Goal: Transaction & Acquisition: Purchase product/service

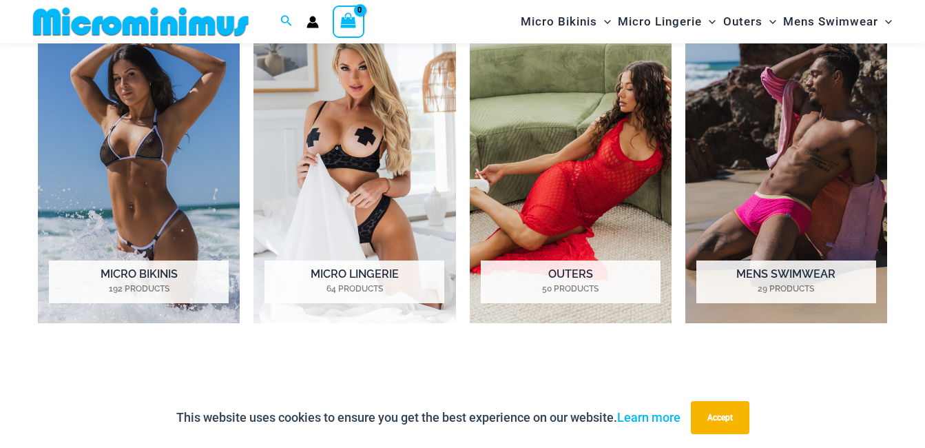
scroll to position [1090, 0]
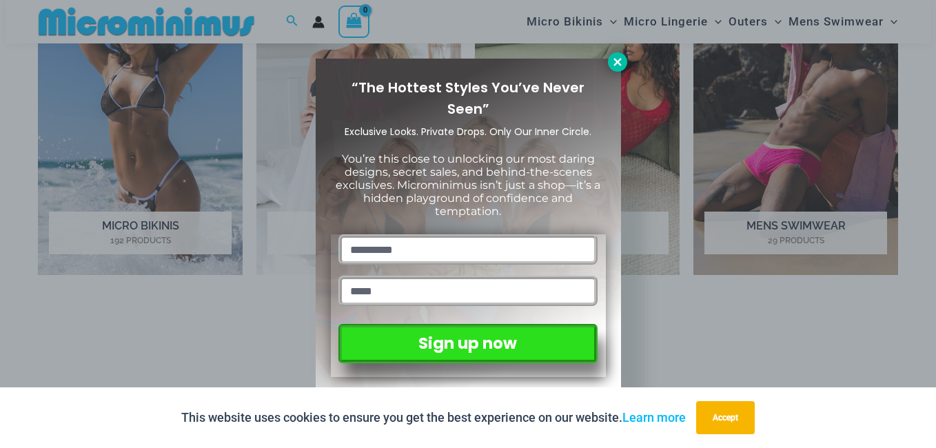
click at [622, 59] on icon at bounding box center [617, 62] width 12 height 12
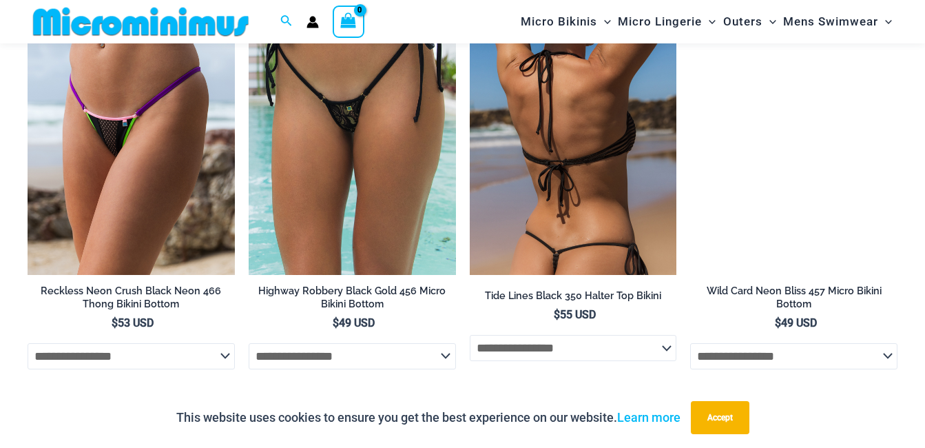
scroll to position [4259, 0]
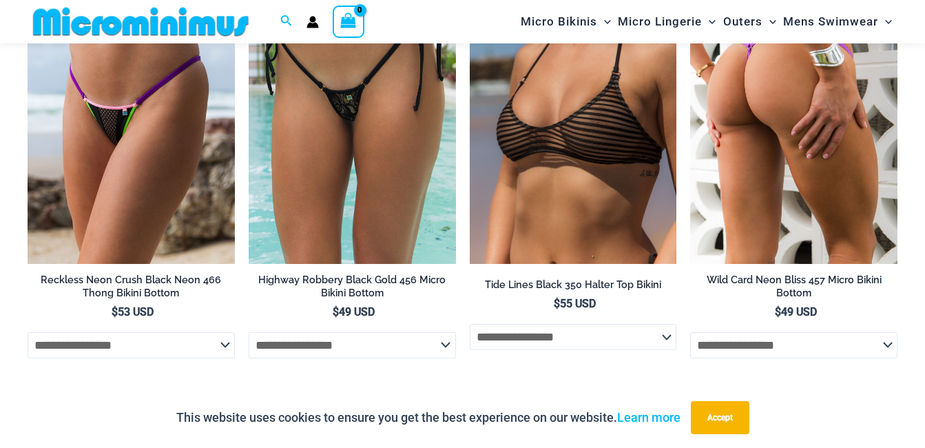
click at [726, 150] on img at bounding box center [793, 108] width 207 height 311
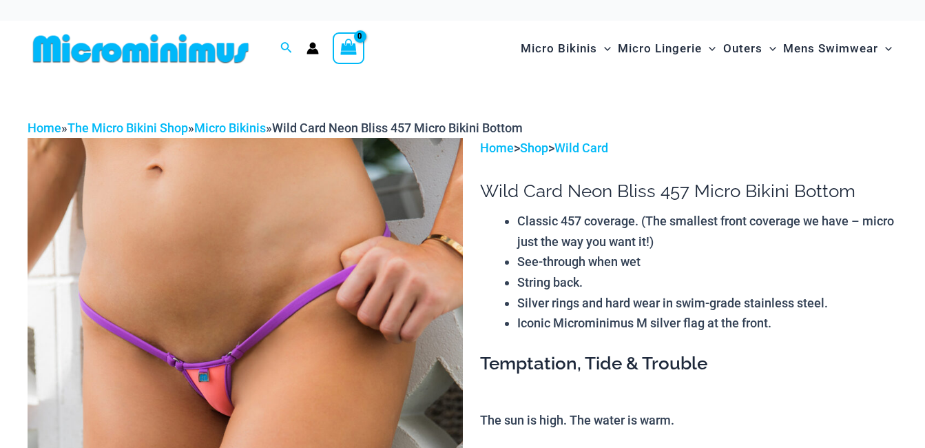
drag, startPoint x: 256, startPoint y: 183, endPoint x: 630, endPoint y: 23, distance: 406.6
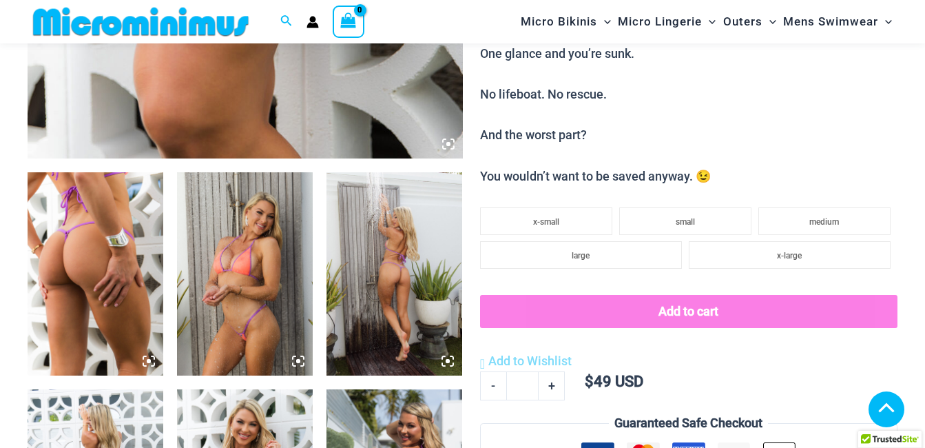
scroll to position [620, 0]
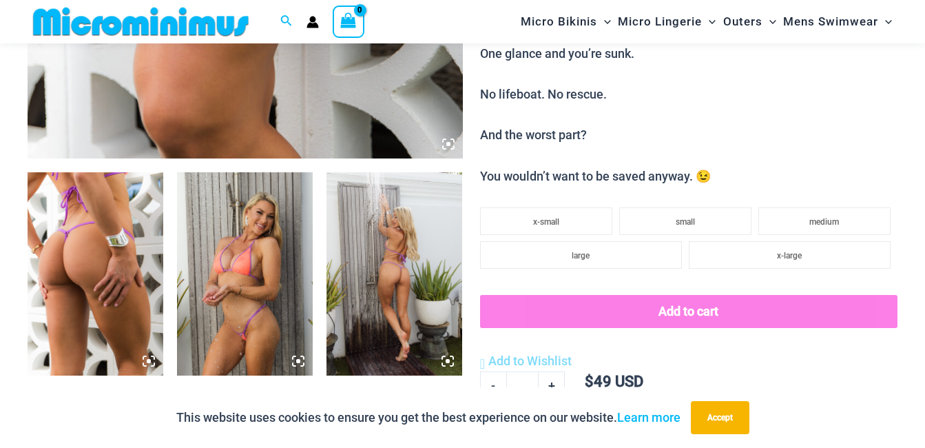
click at [255, 313] on img at bounding box center [245, 274] width 136 height 204
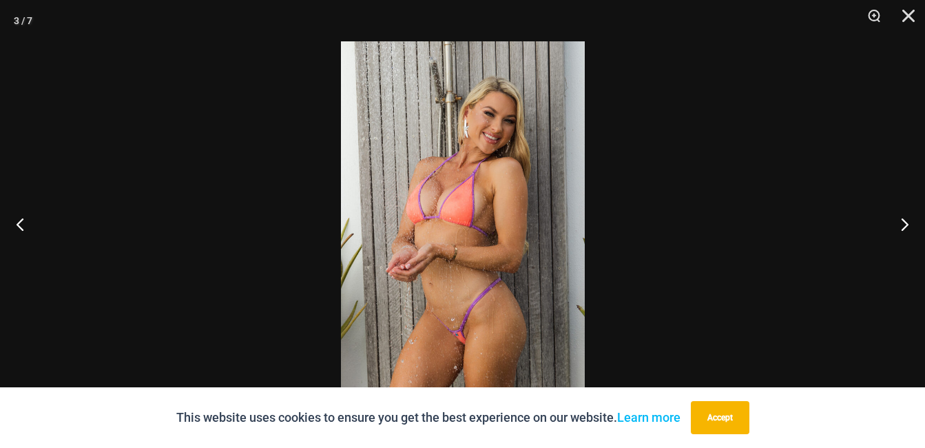
click at [542, 198] on img at bounding box center [463, 223] width 244 height 365
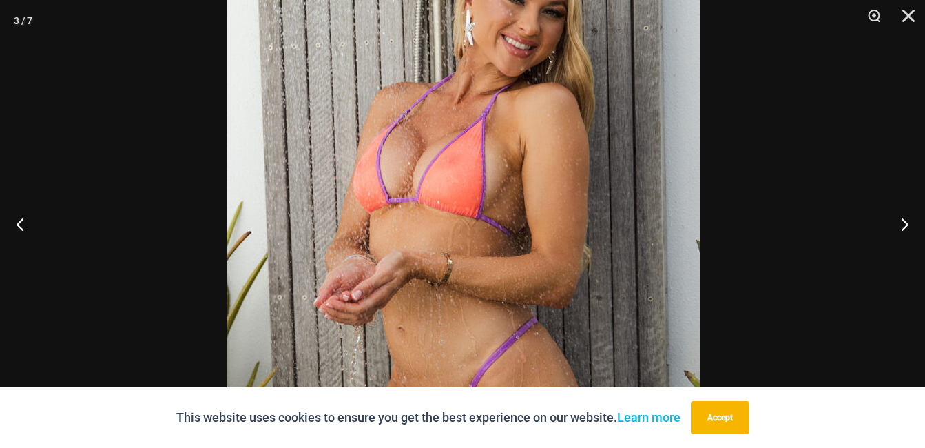
click at [510, 111] on img at bounding box center [463, 213] width 473 height 710
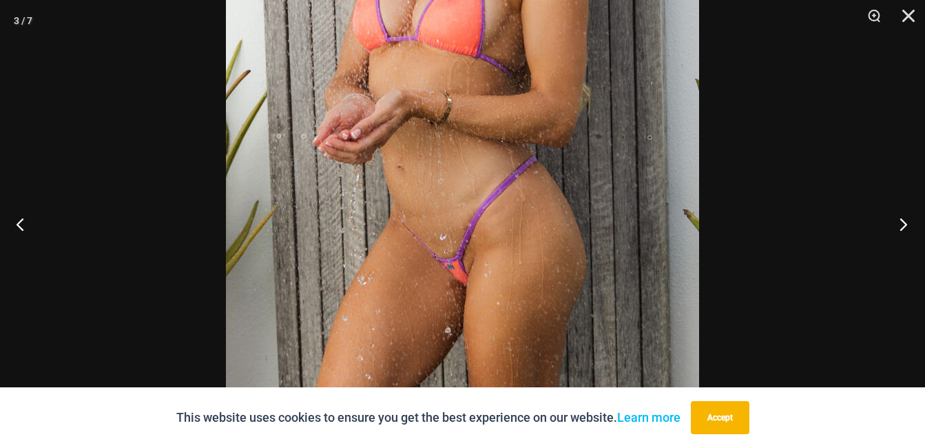
click at [908, 226] on button "Next" at bounding box center [900, 223] width 52 height 69
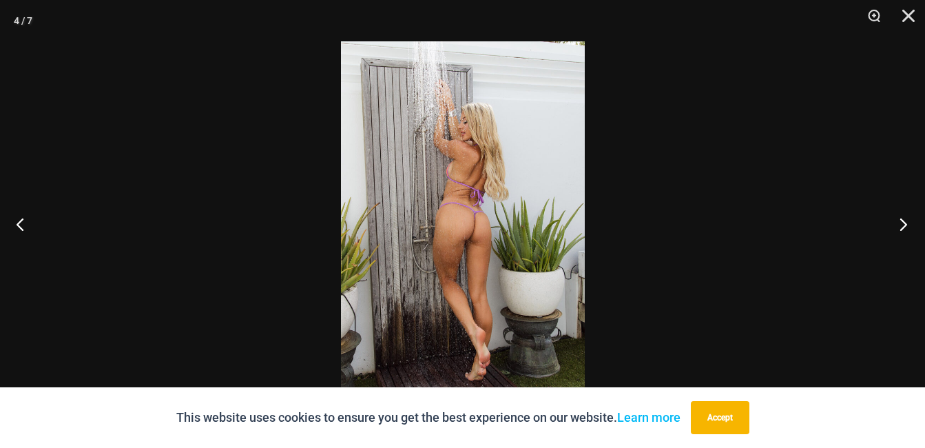
click at [908, 226] on button "Next" at bounding box center [900, 223] width 52 height 69
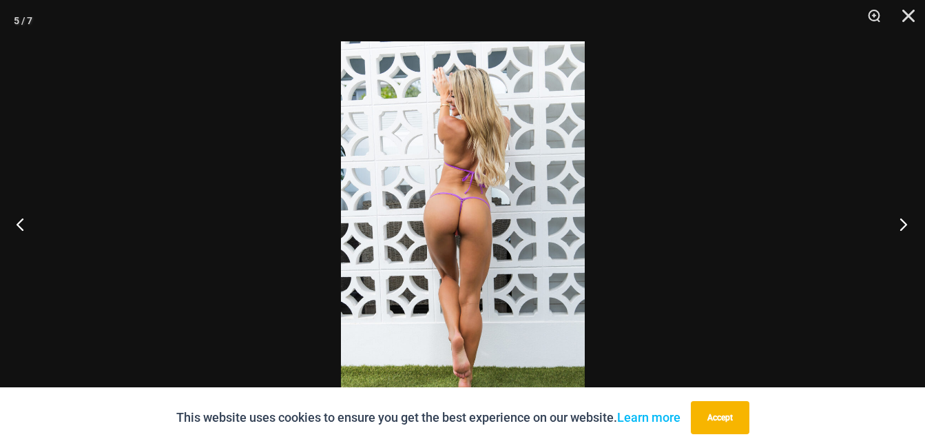
click at [908, 226] on button "Next" at bounding box center [900, 223] width 52 height 69
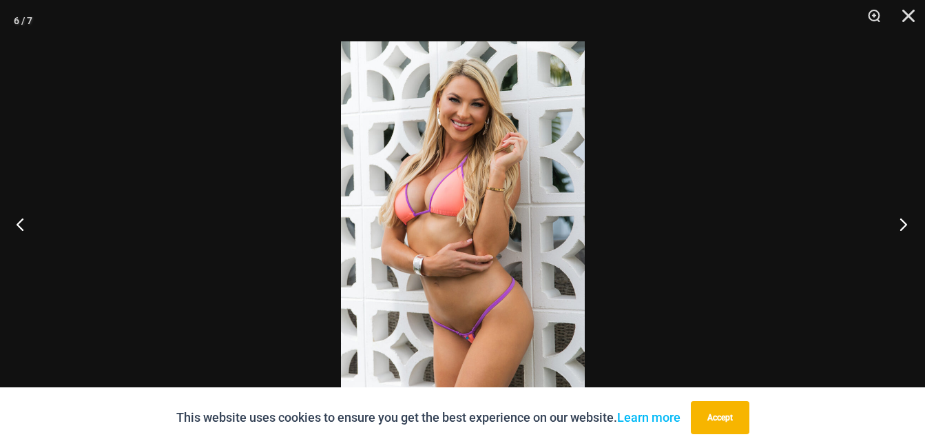
click at [908, 226] on button "Next" at bounding box center [900, 223] width 52 height 69
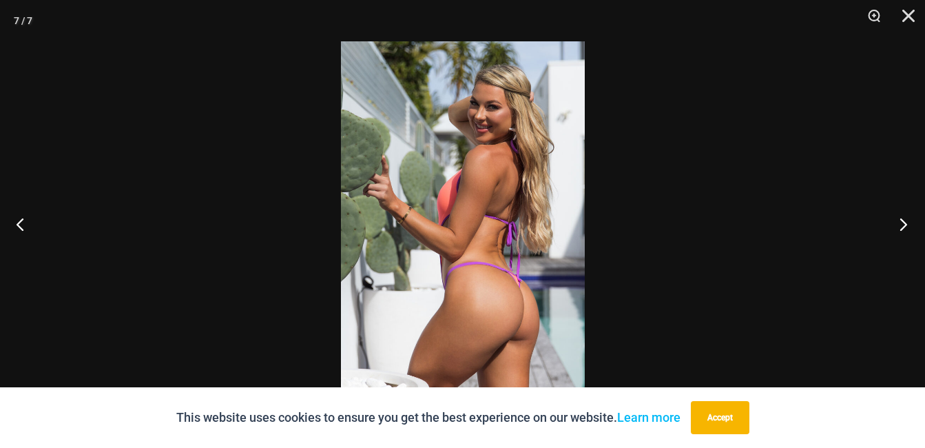
click at [908, 226] on button "Next" at bounding box center [900, 223] width 52 height 69
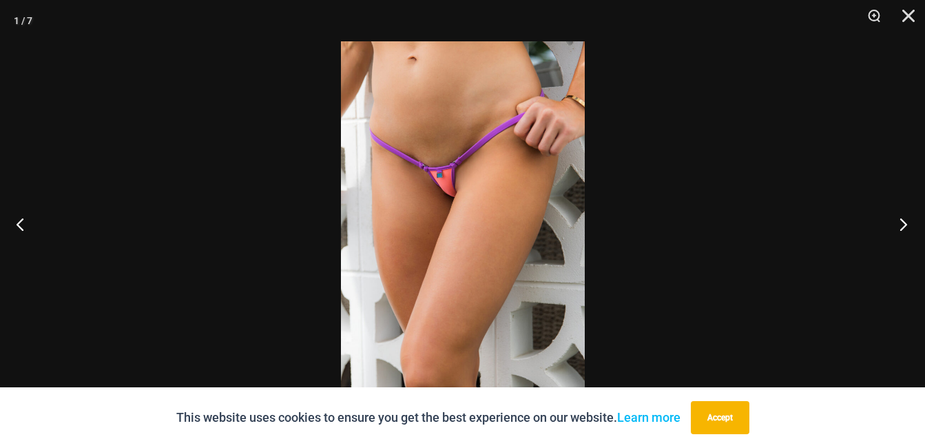
click at [908, 226] on button "Next" at bounding box center [900, 223] width 52 height 69
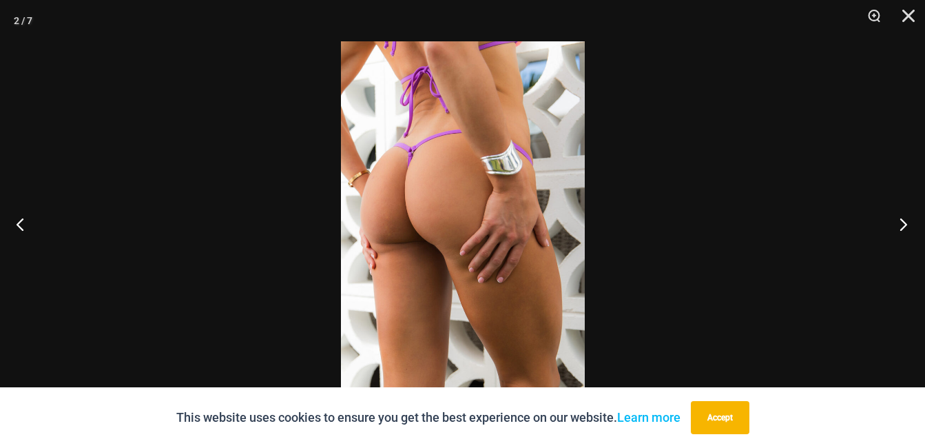
click at [908, 226] on button "Next" at bounding box center [900, 223] width 52 height 69
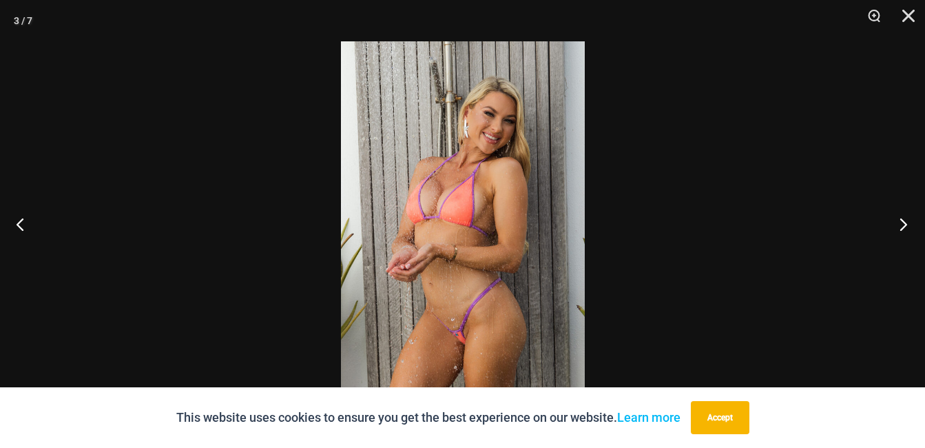
click at [908, 226] on button "Next" at bounding box center [900, 223] width 52 height 69
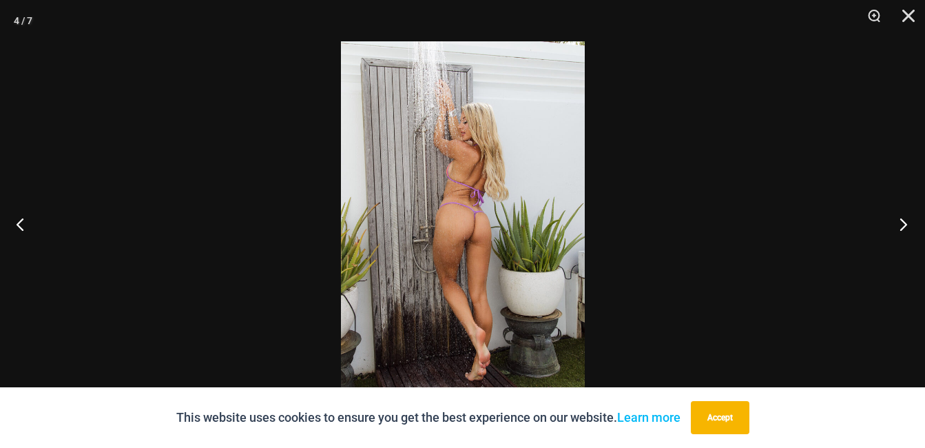
click at [908, 226] on button "Next" at bounding box center [900, 223] width 52 height 69
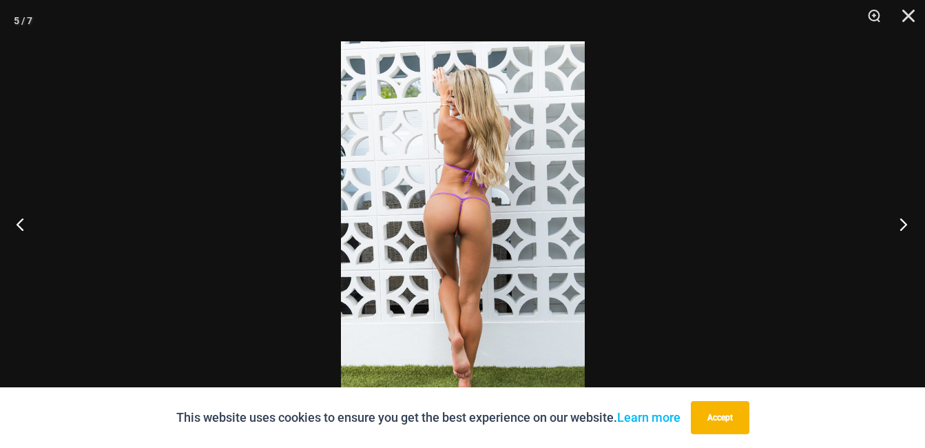
click at [908, 226] on button "Next" at bounding box center [900, 223] width 52 height 69
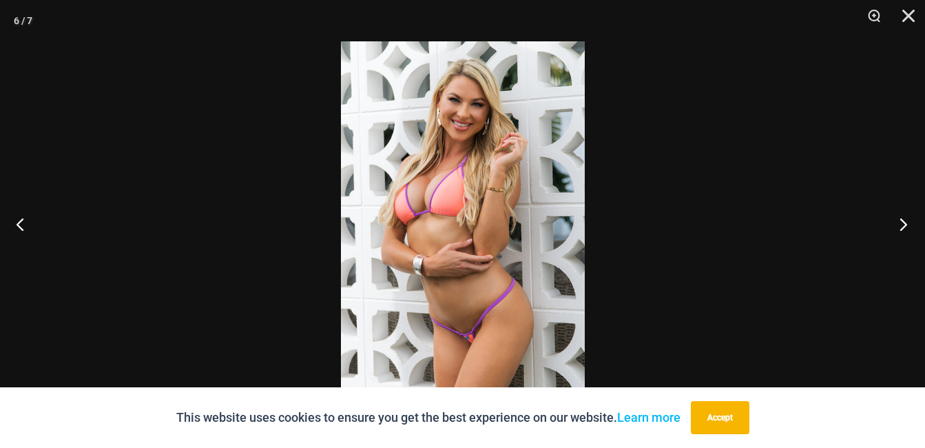
click at [908, 226] on button "Next" at bounding box center [900, 223] width 52 height 69
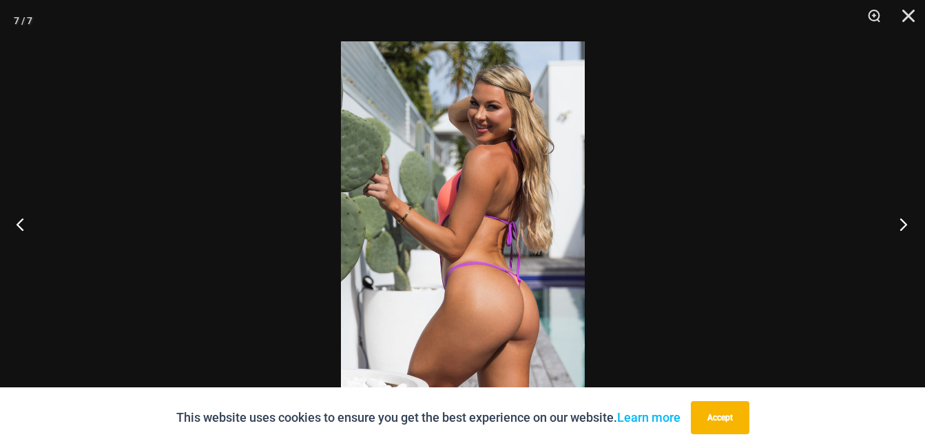
click at [908, 226] on button "Next" at bounding box center [900, 223] width 52 height 69
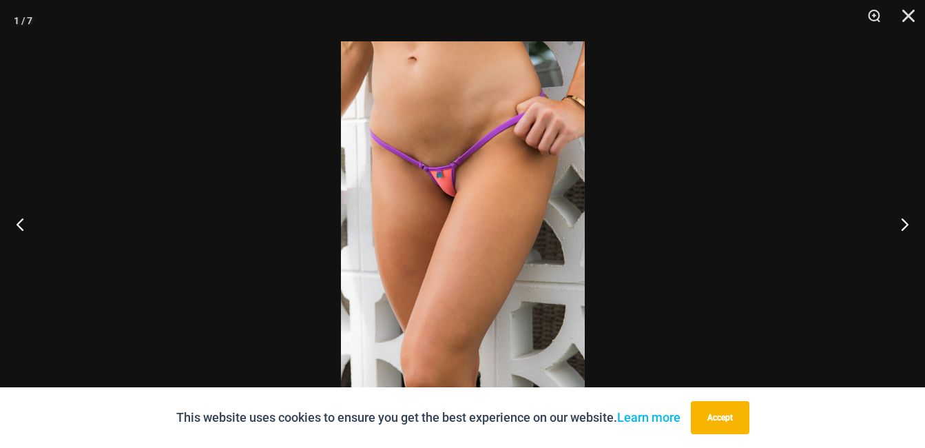
click at [484, 185] on img at bounding box center [463, 223] width 244 height 365
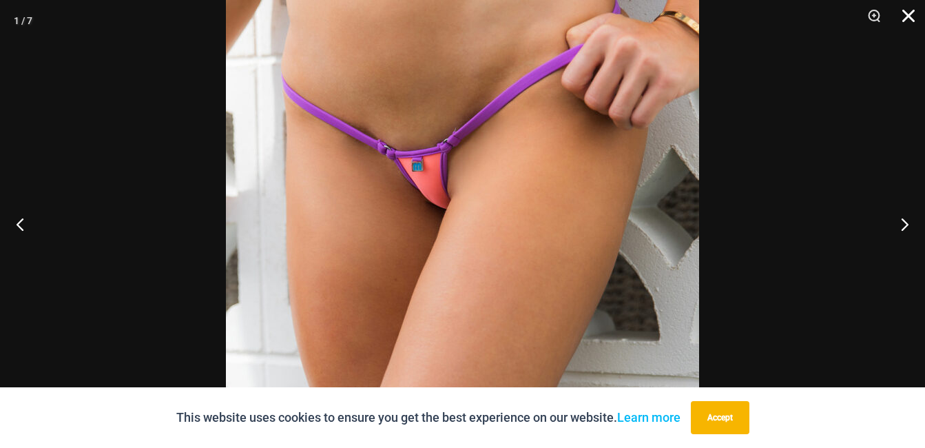
click at [904, 17] on button "Close" at bounding box center [904, 20] width 34 height 41
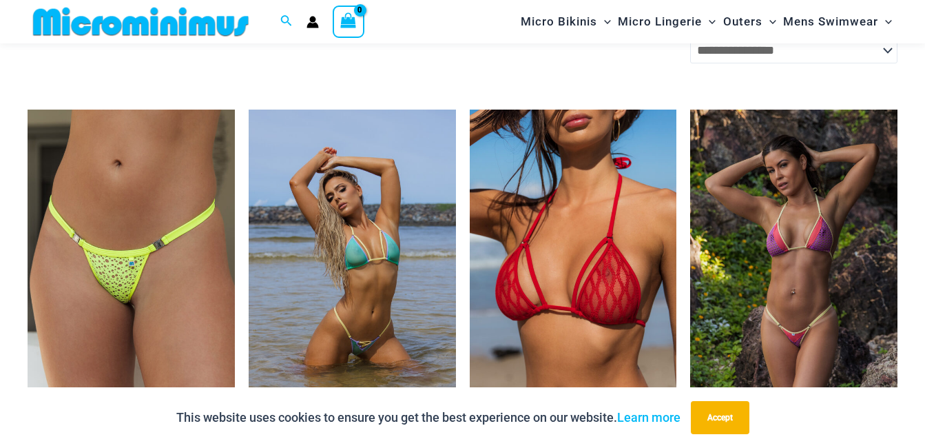
scroll to position [3583, 0]
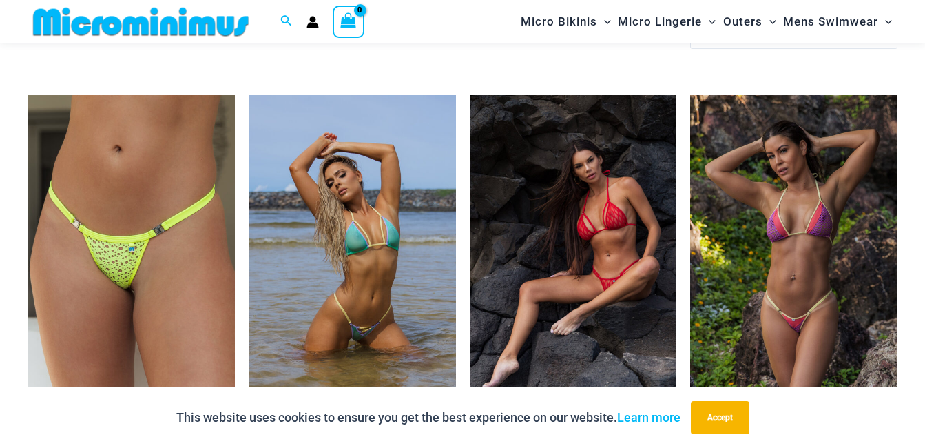
click at [568, 251] on img at bounding box center [573, 250] width 207 height 310
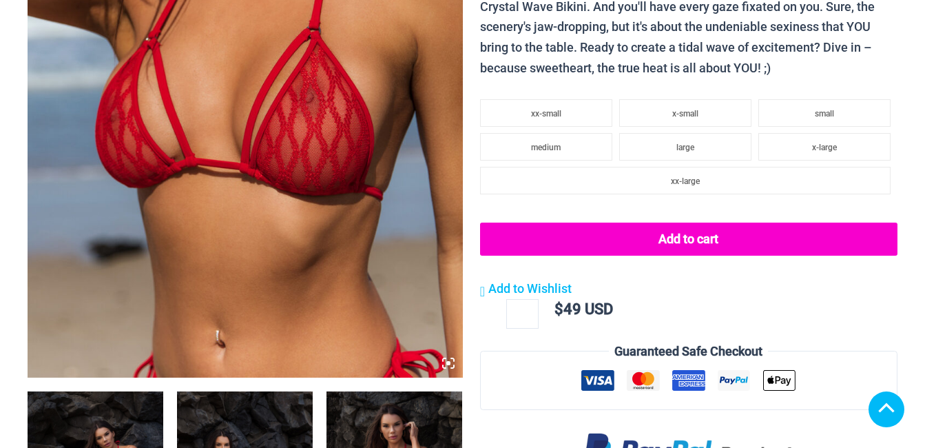
scroll to position [599, 0]
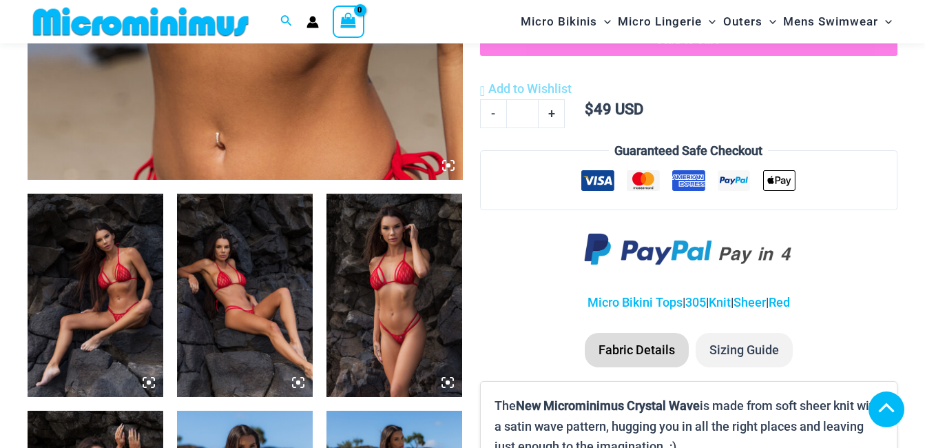
click at [398, 280] on img at bounding box center [395, 296] width 136 height 204
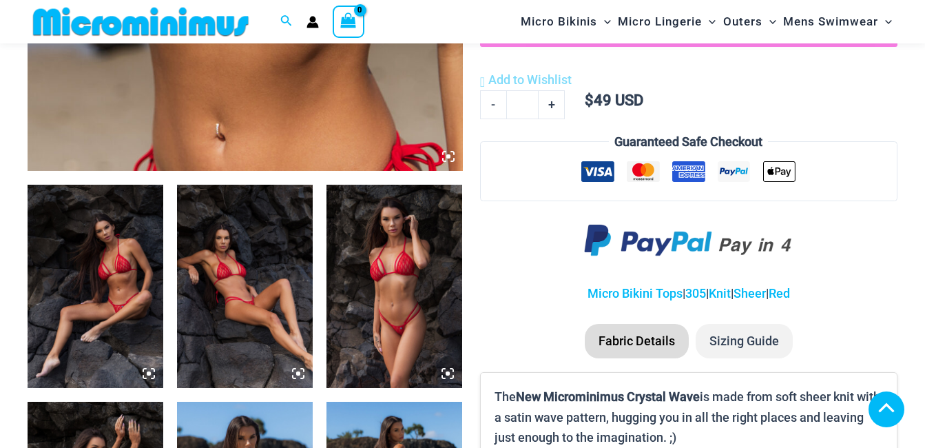
click at [237, 256] on img at bounding box center [245, 287] width 136 height 204
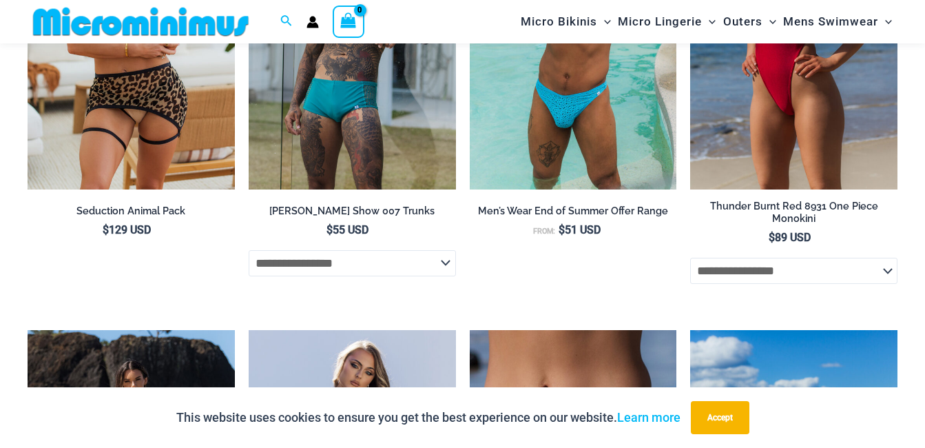
scroll to position [2950, 0]
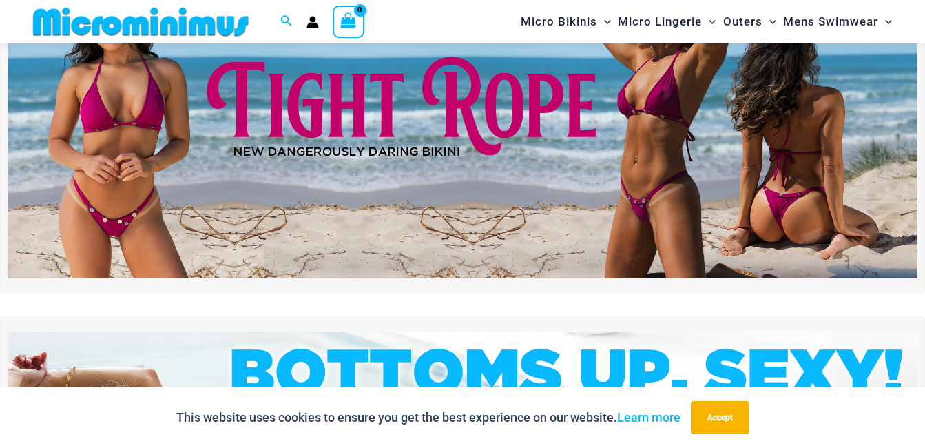
scroll to position [125, 0]
